Goal: Task Accomplishment & Management: Manage account settings

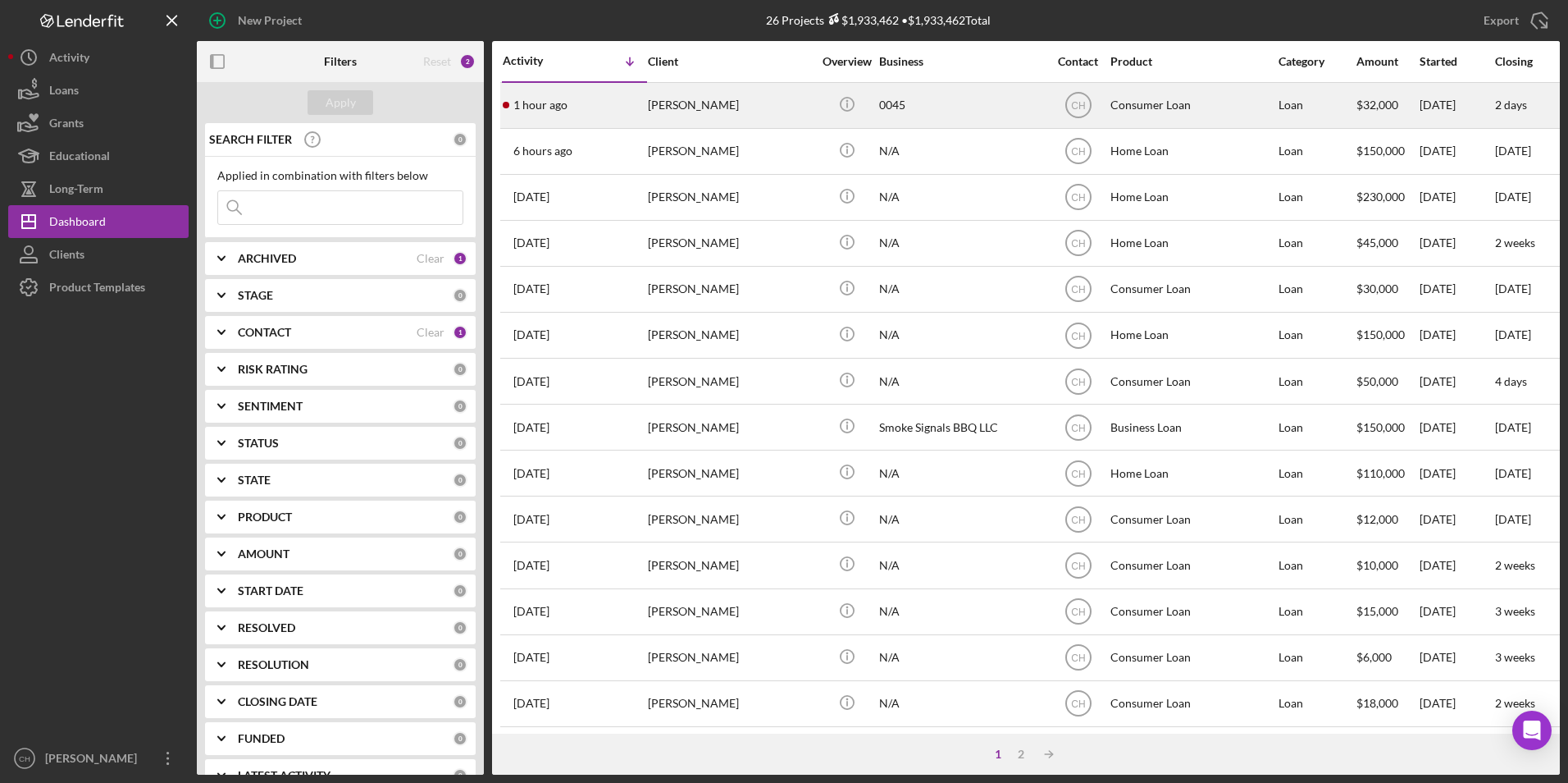
click at [686, 99] on div "[PERSON_NAME]" at bounding box center [729, 105] width 164 height 43
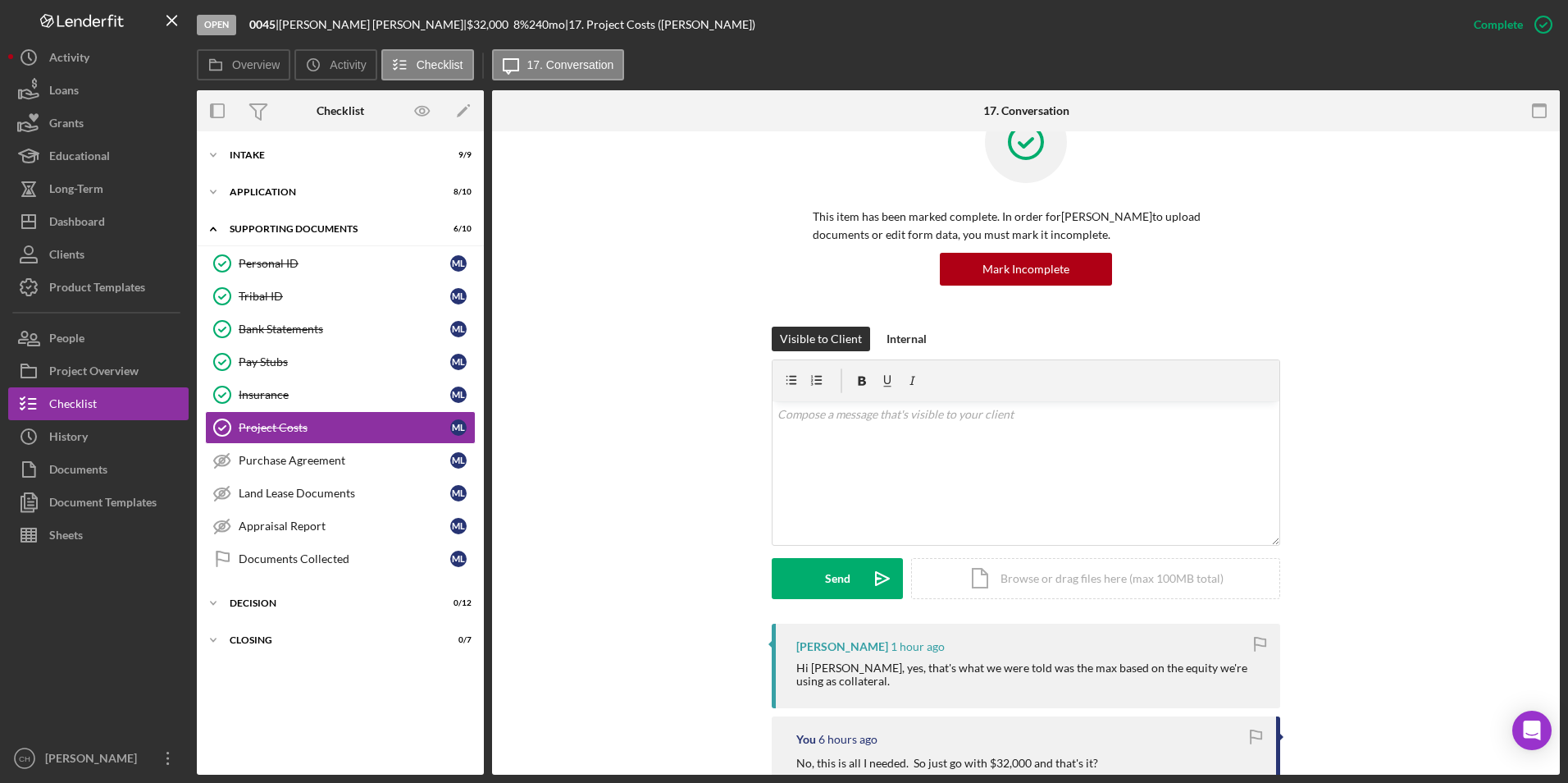
scroll to position [82, 0]
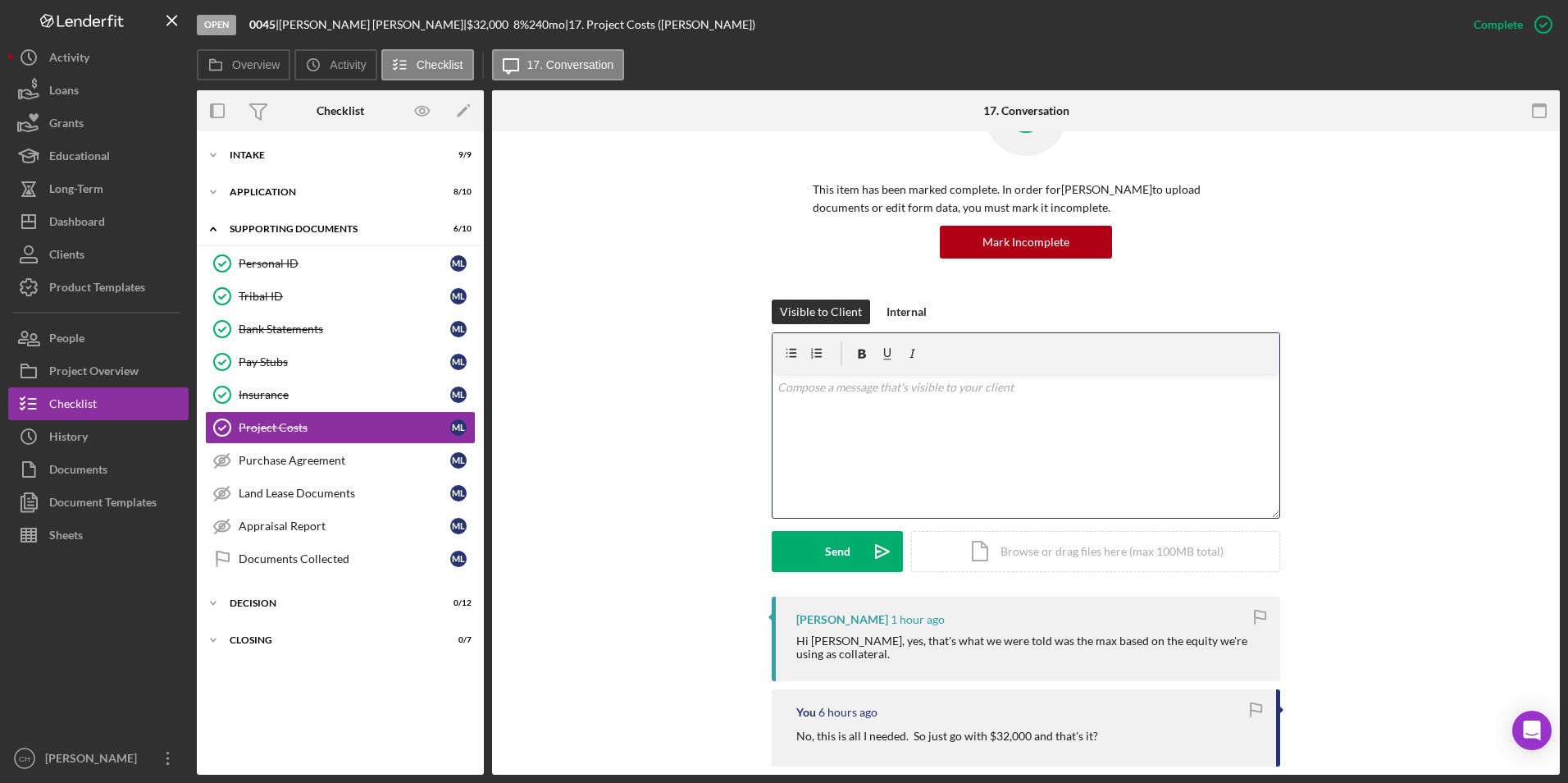
click at [824, 399] on div "v Color teal Color pink Remove color Add row above Add row below Add column bef…" at bounding box center [1026, 445] width 507 height 144
click at [840, 548] on div "Send" at bounding box center [837, 551] width 25 height 41
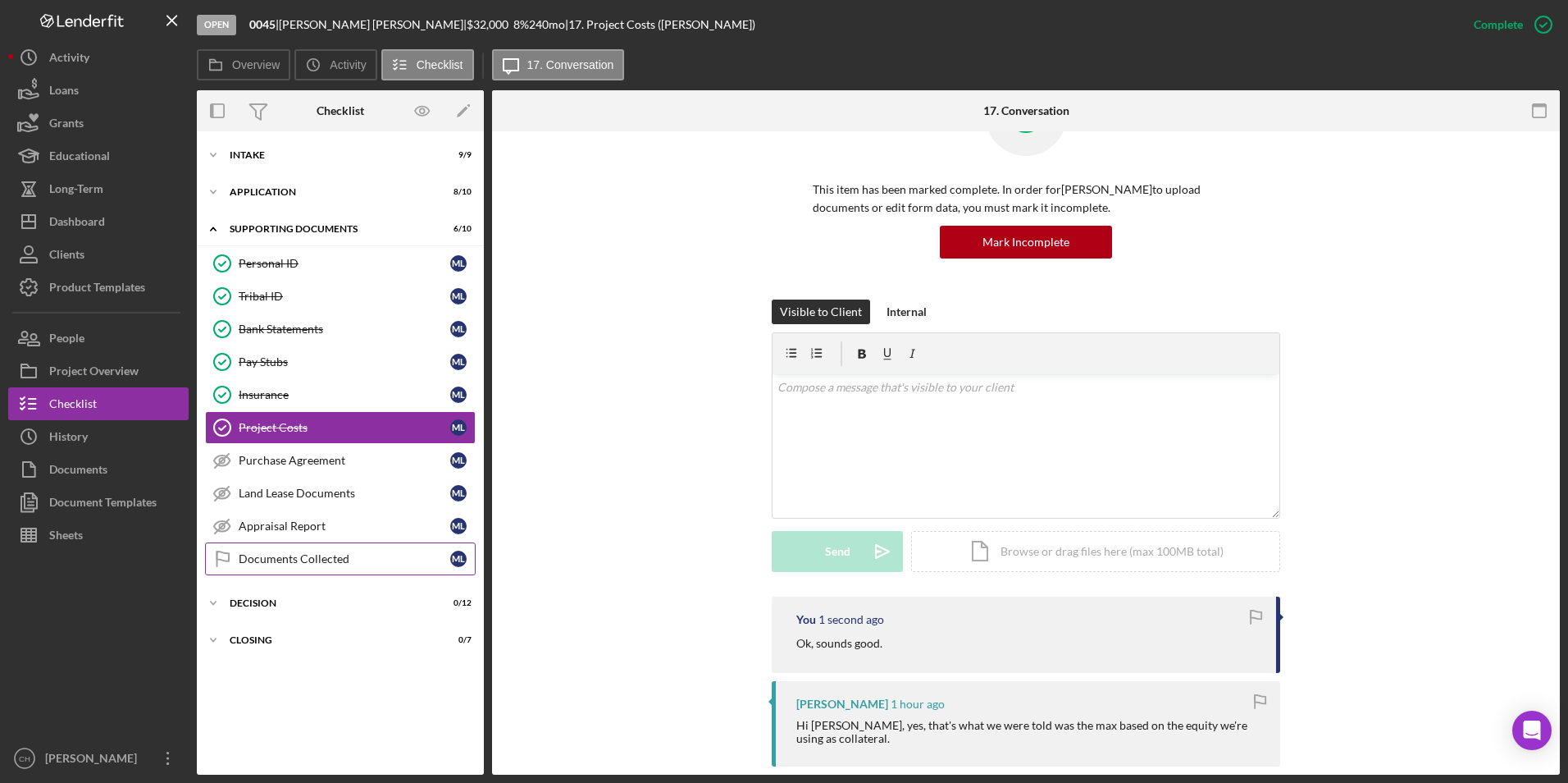
click at [270, 556] on div "Documents Collected" at bounding box center [343, 559] width 211 height 13
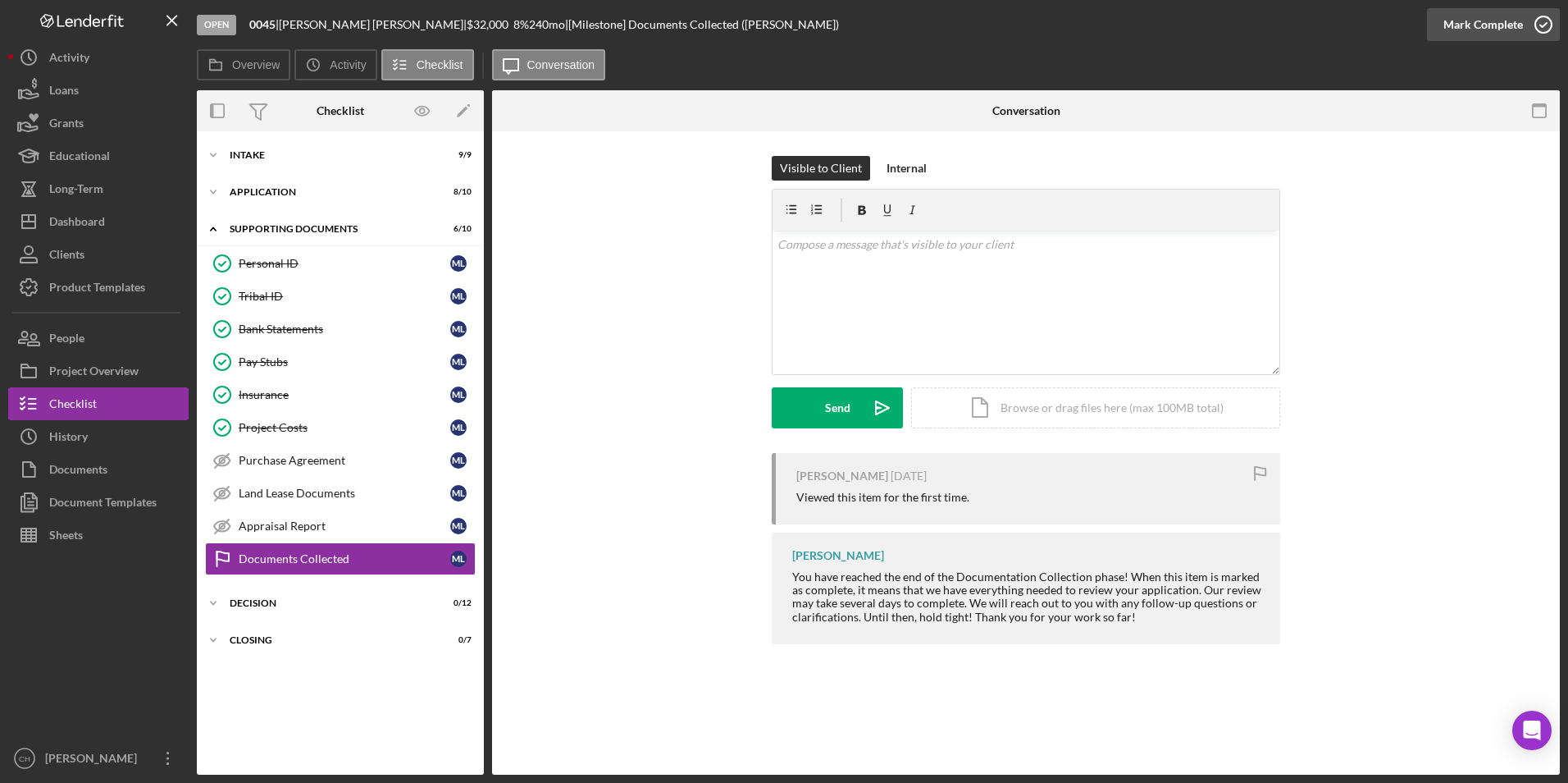
click at [1488, 19] on div "Mark Complete" at bounding box center [1483, 24] width 80 height 33
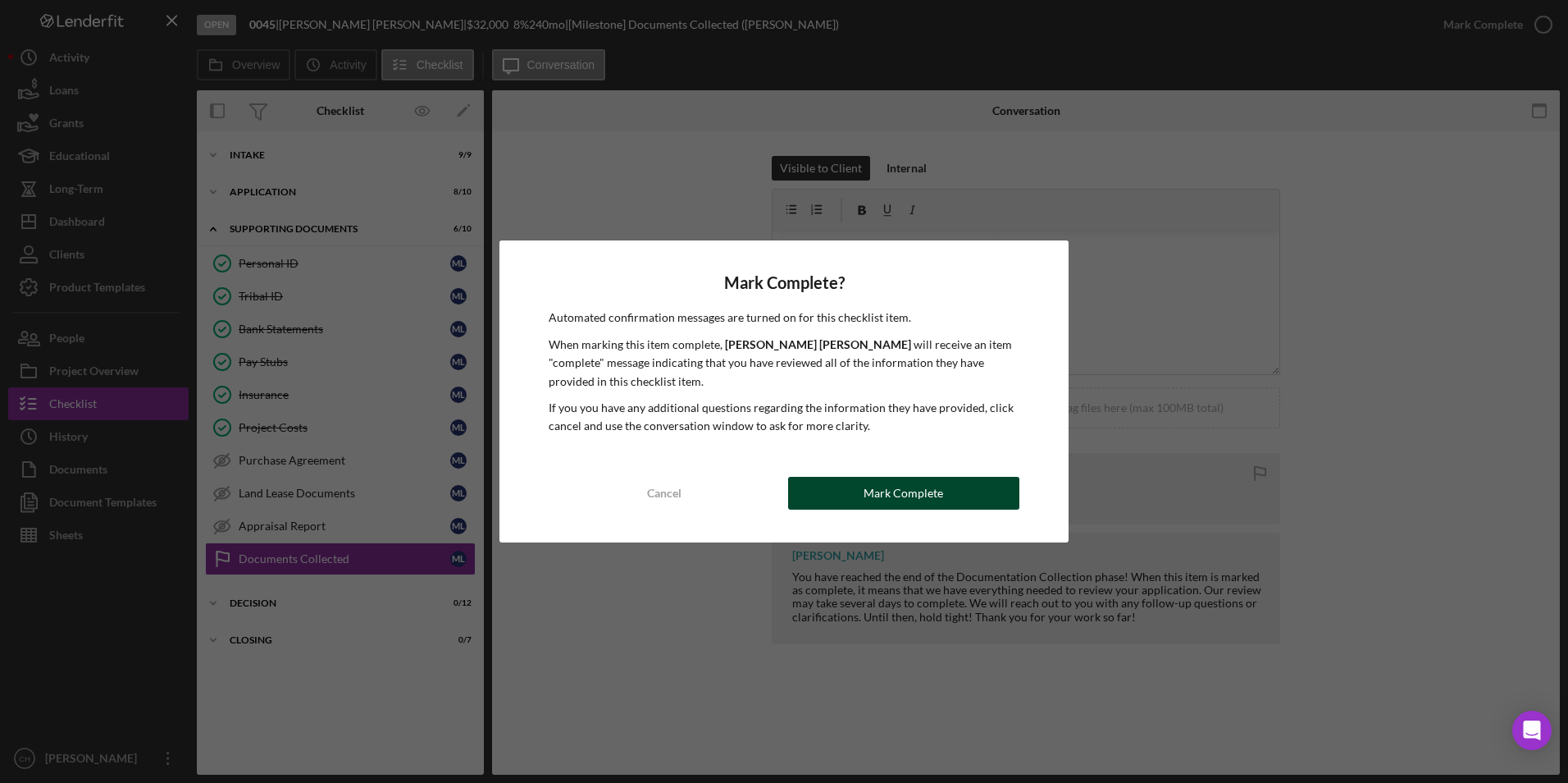
click at [936, 487] on div "Mark Complete" at bounding box center [903, 493] width 80 height 33
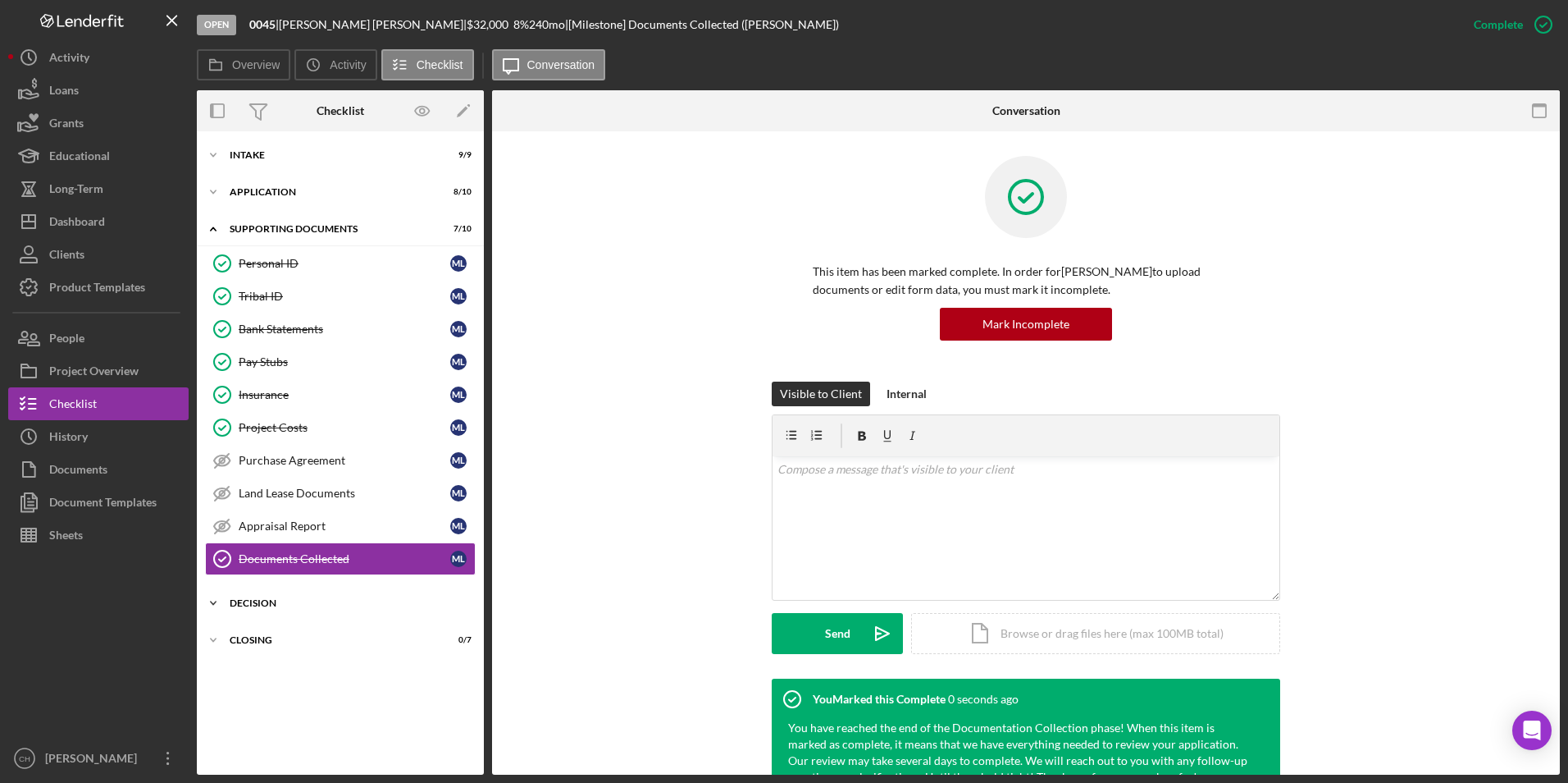
click at [275, 606] on div "Decision" at bounding box center [346, 603] width 234 height 9
